Goal: Information Seeking & Learning: Learn about a topic

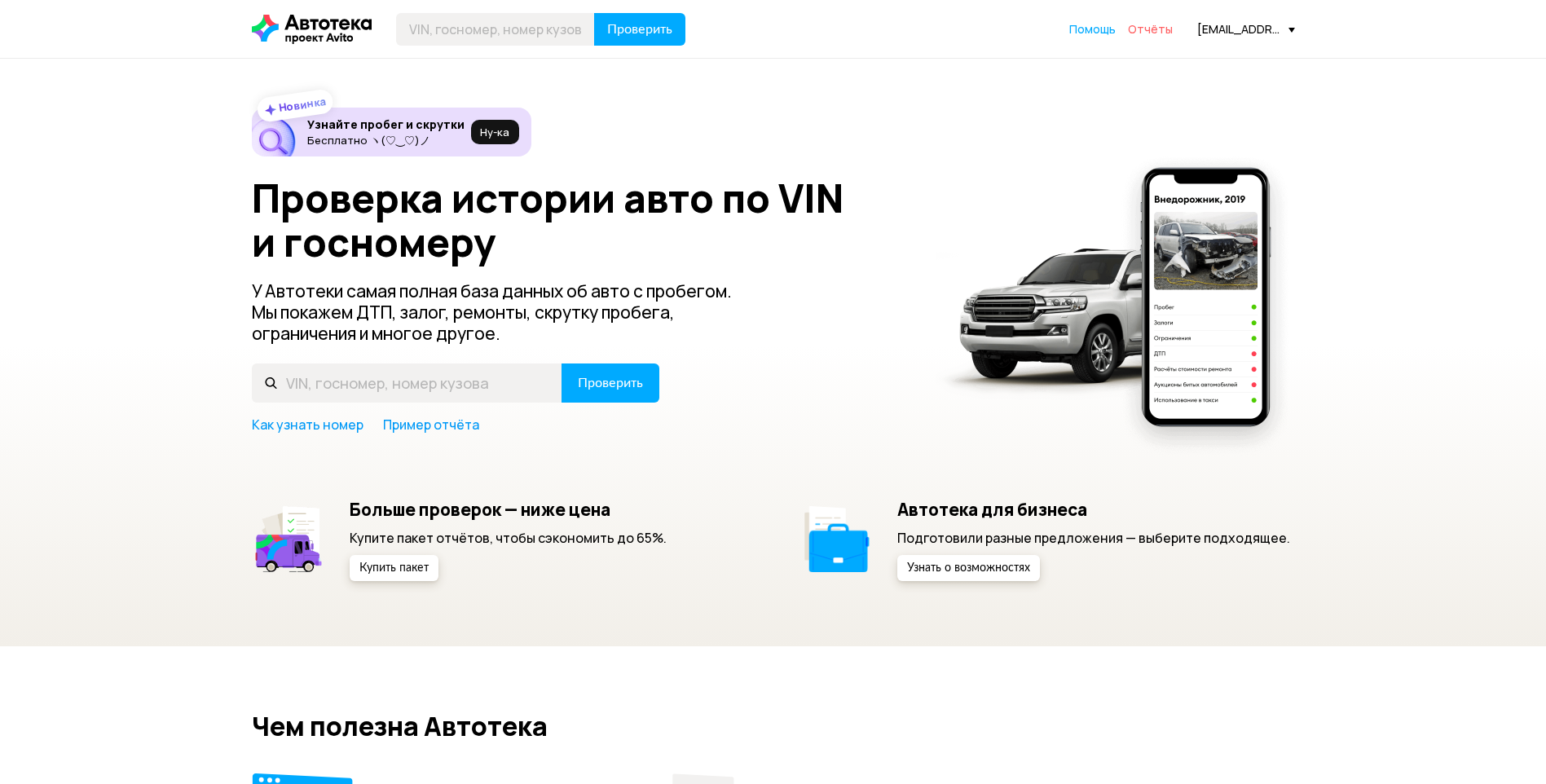
click at [1143, 34] on span "Отчёты" at bounding box center [1150, 29] width 45 height 16
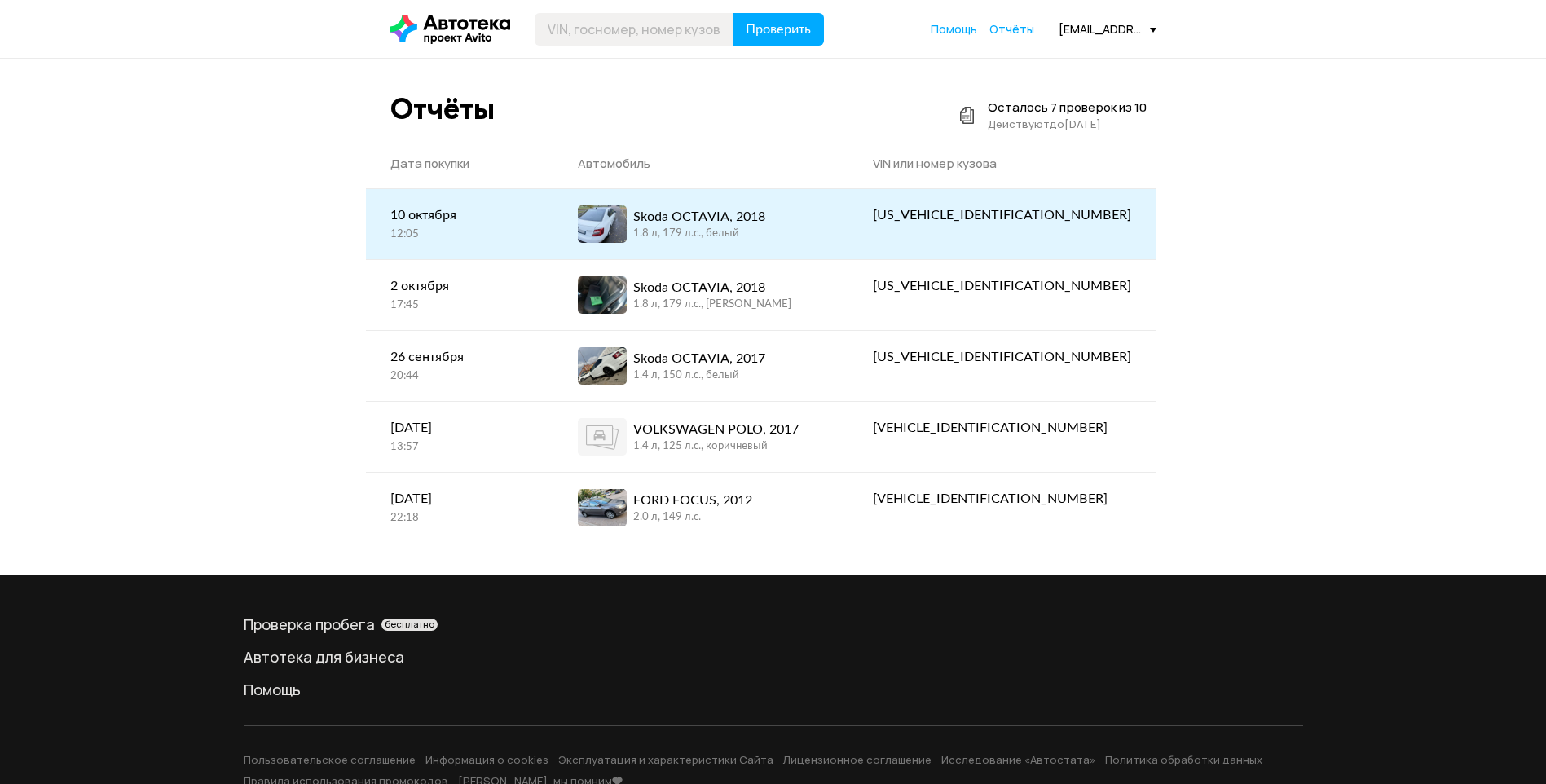
click at [730, 218] on div "Skoda OCTAVIA, 2018" at bounding box center [698, 217] width 132 height 20
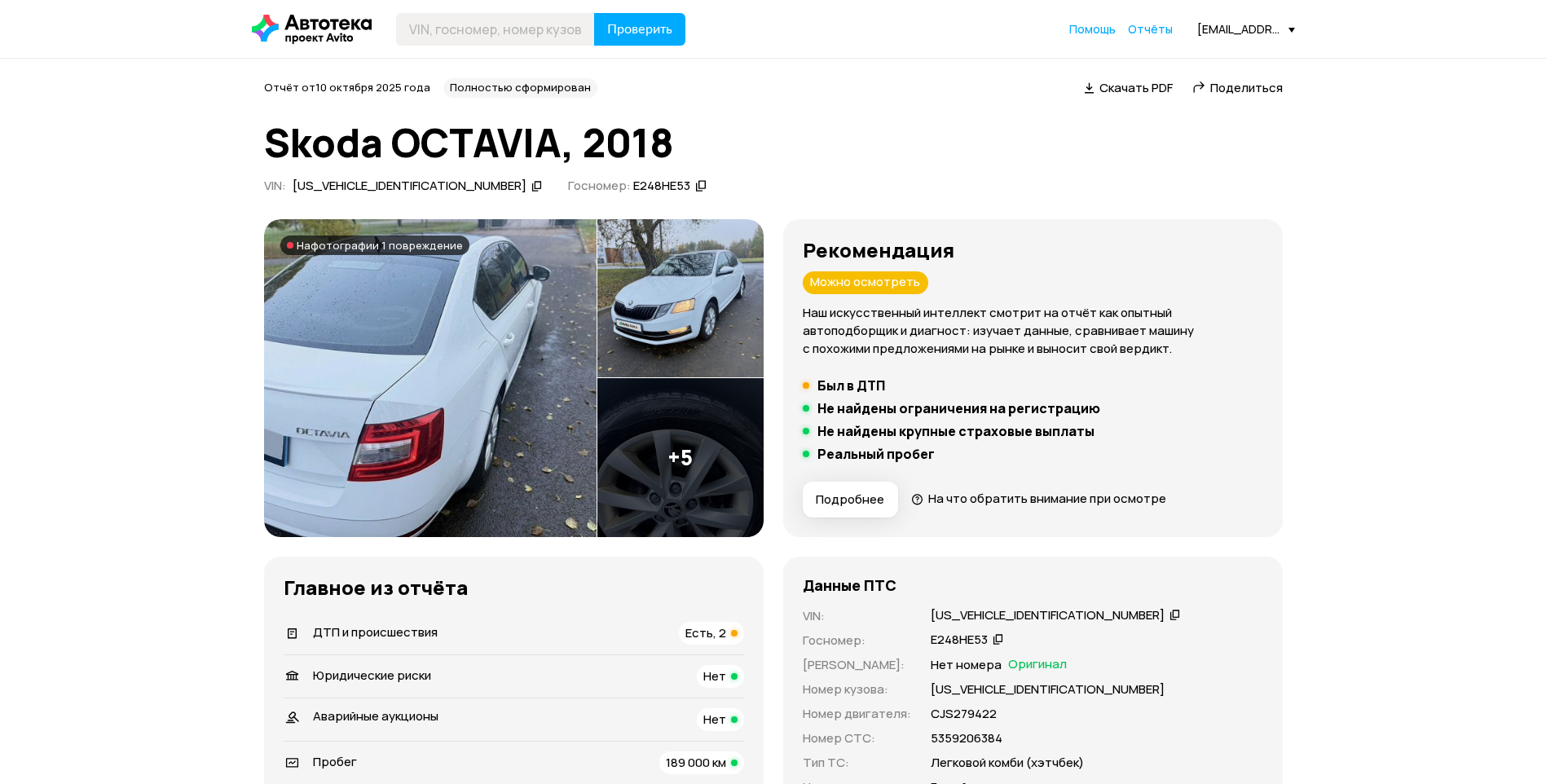
click at [1170, 613] on icon at bounding box center [1175, 614] width 12 height 17
click at [417, 279] on img at bounding box center [430, 377] width 332 height 318
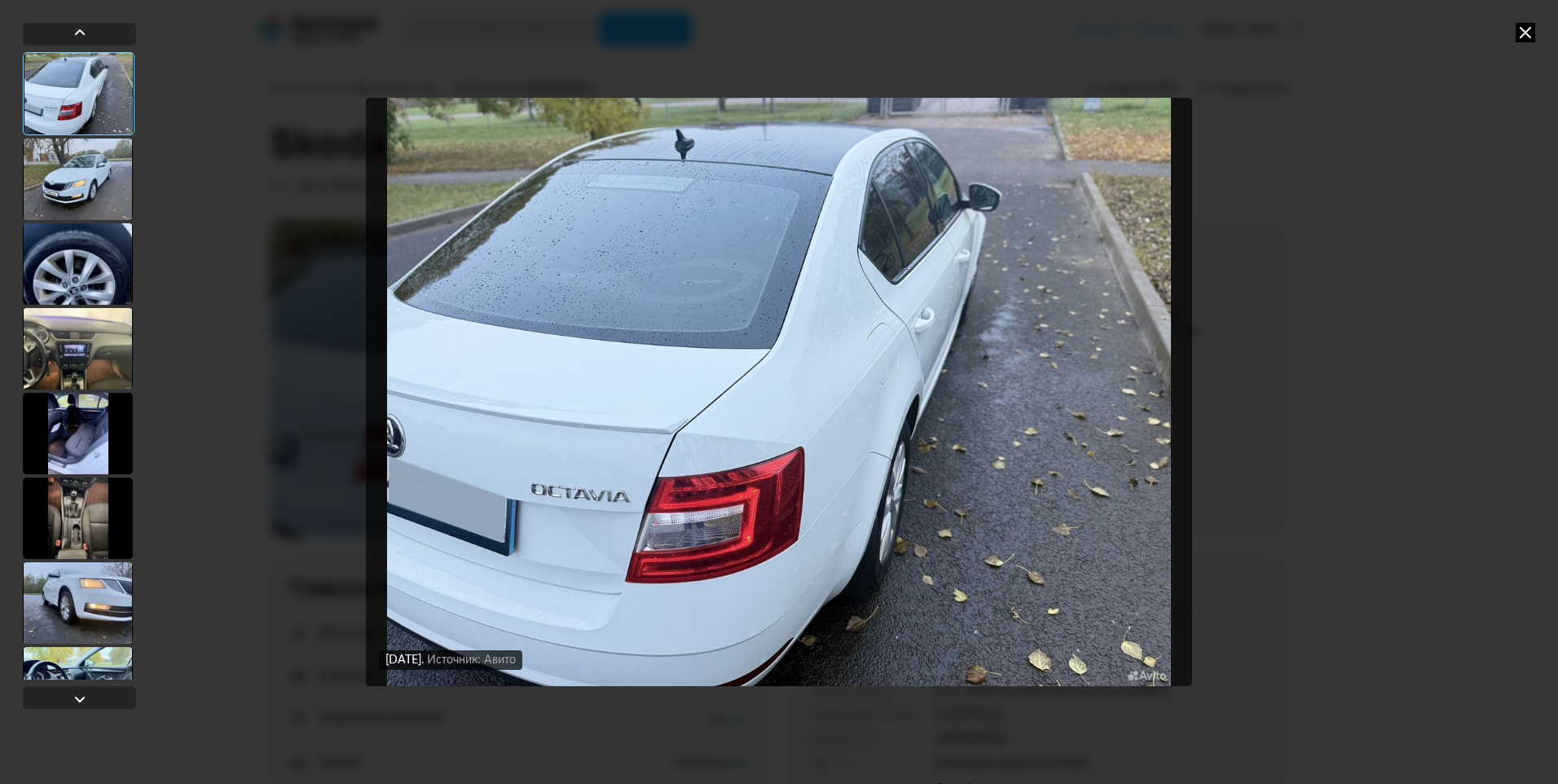
drag, startPoint x: 1391, startPoint y: 261, endPoint x: 1347, endPoint y: 226, distance: 56.2
click at [1391, 261] on div "[DATE] Источник: Авито [DATE] Источник: Авито" at bounding box center [779, 392] width 1558 height 784
click at [1535, 28] on icon at bounding box center [1526, 32] width 20 height 20
